Goal: Information Seeking & Learning: Learn about a topic

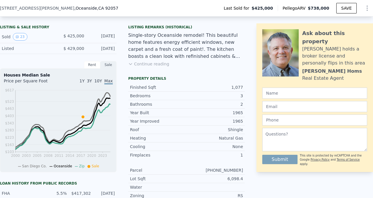
scroll to position [159, 0]
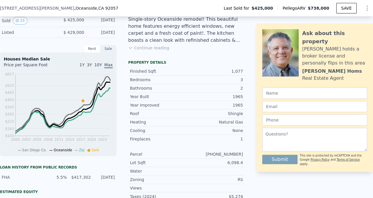
click at [159, 51] on button "Continue reading" at bounding box center [148, 48] width 41 height 6
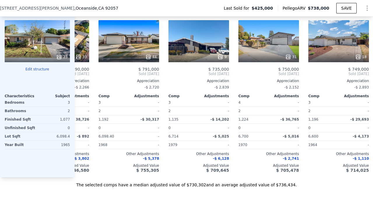
scroll to position [0, 75]
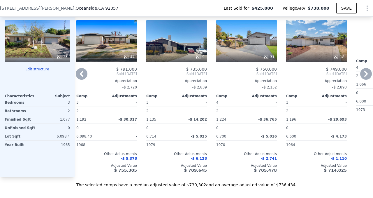
click at [252, 62] on div "31" at bounding box center [246, 41] width 61 height 42
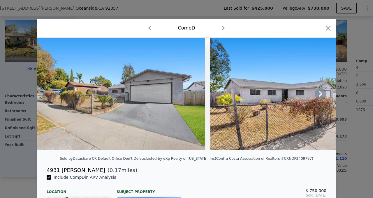
click at [326, 96] on icon at bounding box center [321, 94] width 12 height 12
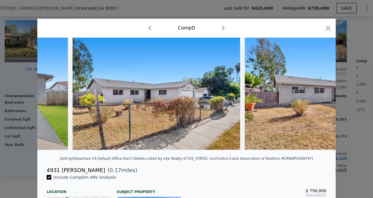
scroll to position [0, 140]
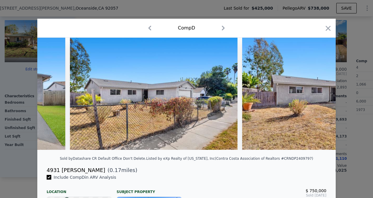
click at [332, 96] on div at bounding box center [186, 94] width 298 height 112
click at [322, 96] on icon at bounding box center [320, 94] width 3 height 6
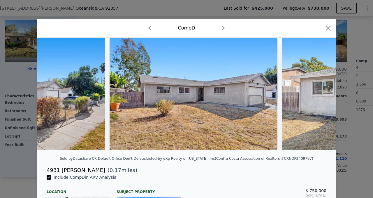
scroll to position [0, 280]
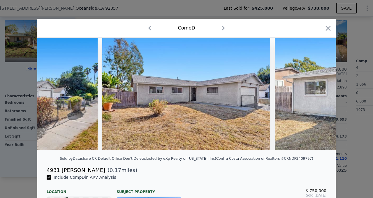
click at [330, 98] on div at bounding box center [186, 94] width 298 height 112
click at [322, 96] on icon at bounding box center [320, 94] width 3 height 6
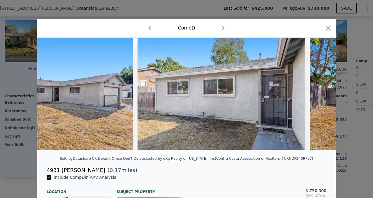
scroll to position [0, 420]
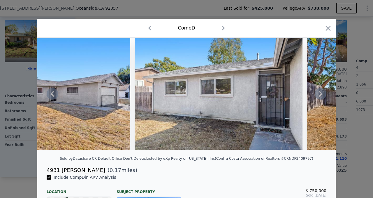
click at [328, 101] on div at bounding box center [186, 94] width 298 height 112
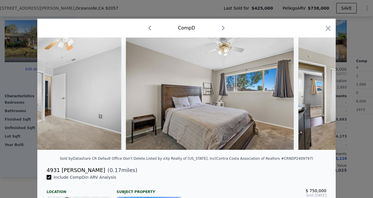
scroll to position [0, 3751]
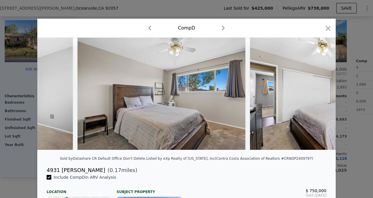
click at [373, 57] on div at bounding box center [186, 99] width 373 height 198
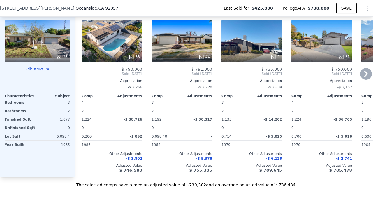
click at [120, 62] on div "33" at bounding box center [112, 41] width 61 height 42
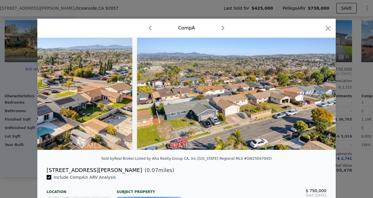
scroll to position [0, 6019]
click at [332, 30] on icon "button" at bounding box center [328, 28] width 8 height 8
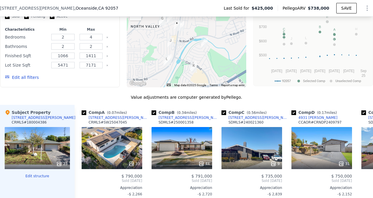
scroll to position [577, 0]
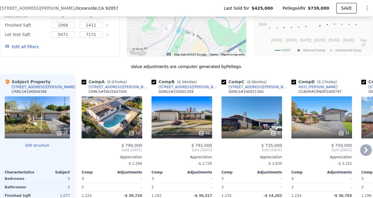
click at [198, 138] on div "44" at bounding box center [181, 117] width 61 height 42
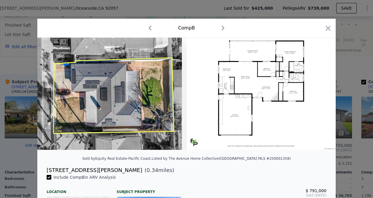
scroll to position [0, 7405]
click at [359, 43] on div at bounding box center [186, 99] width 373 height 198
